Goal: Information Seeking & Learning: Find specific fact

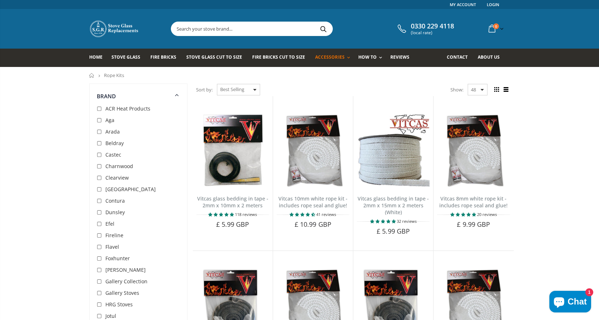
click at [235, 28] on input "text" at bounding box center [292, 29] width 242 height 14
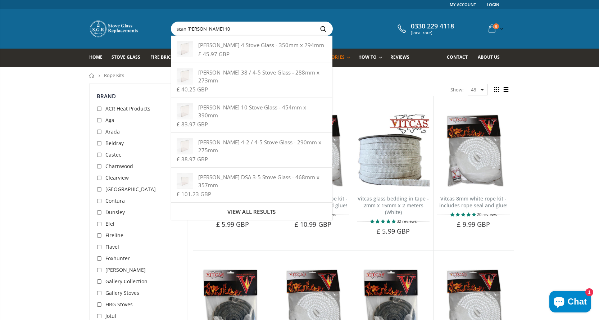
type input "scan andersen 10"
click at [316, 22] on button "Search" at bounding box center [324, 29] width 16 height 14
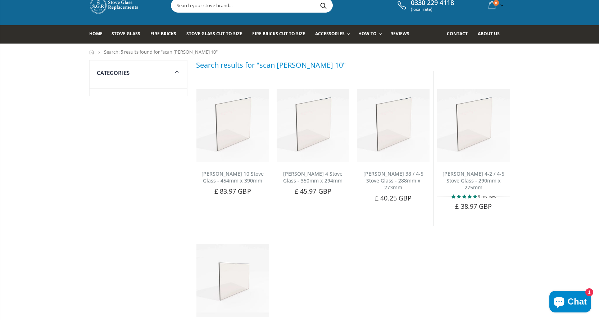
scroll to position [36, 0]
